Goal: Task Accomplishment & Management: Find specific page/section

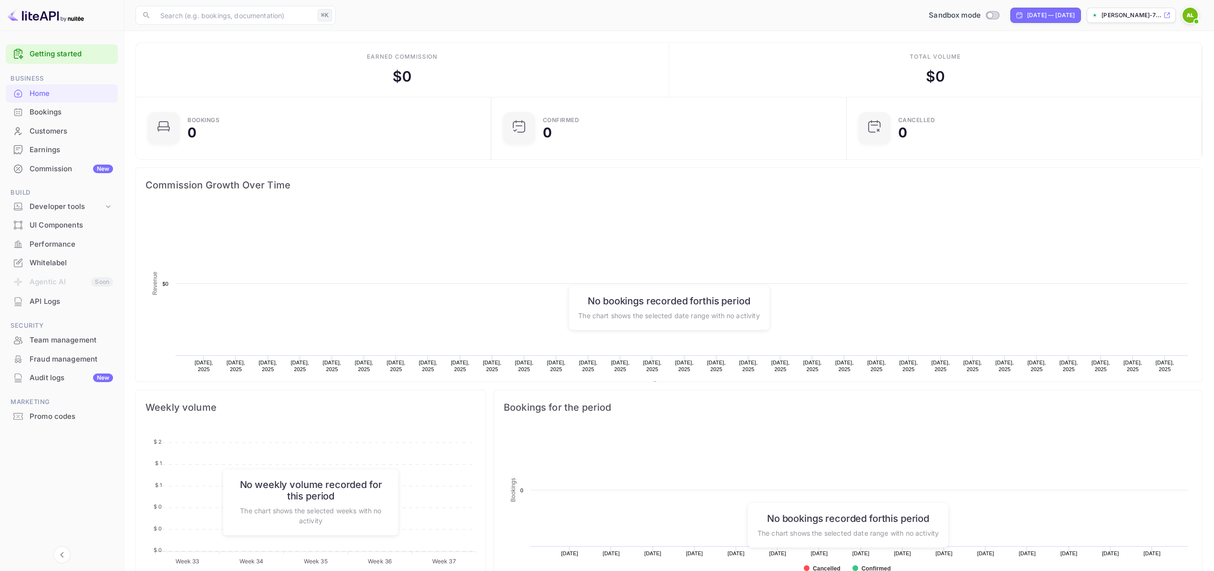
scroll to position [148, 343]
click at [1124, 19] on p "[PERSON_NAME]-7..." at bounding box center [1132, 15] width 60 height 9
click at [54, 114] on div "Bookings" at bounding box center [72, 112] width 84 height 11
